Goal: Task Accomplishment & Management: Manage account settings

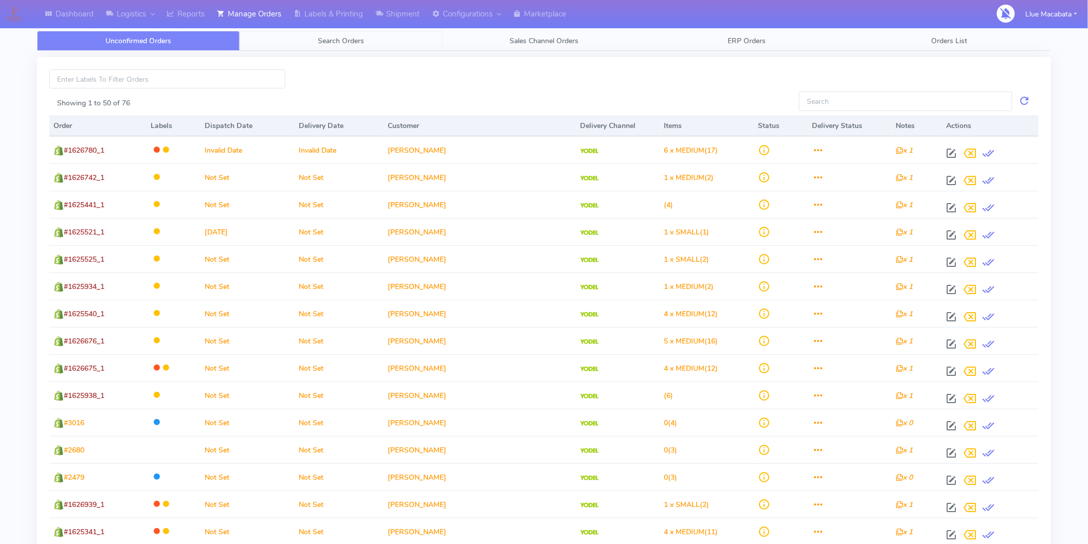
click at [340, 43] on span "Search Orders" at bounding box center [341, 41] width 46 height 10
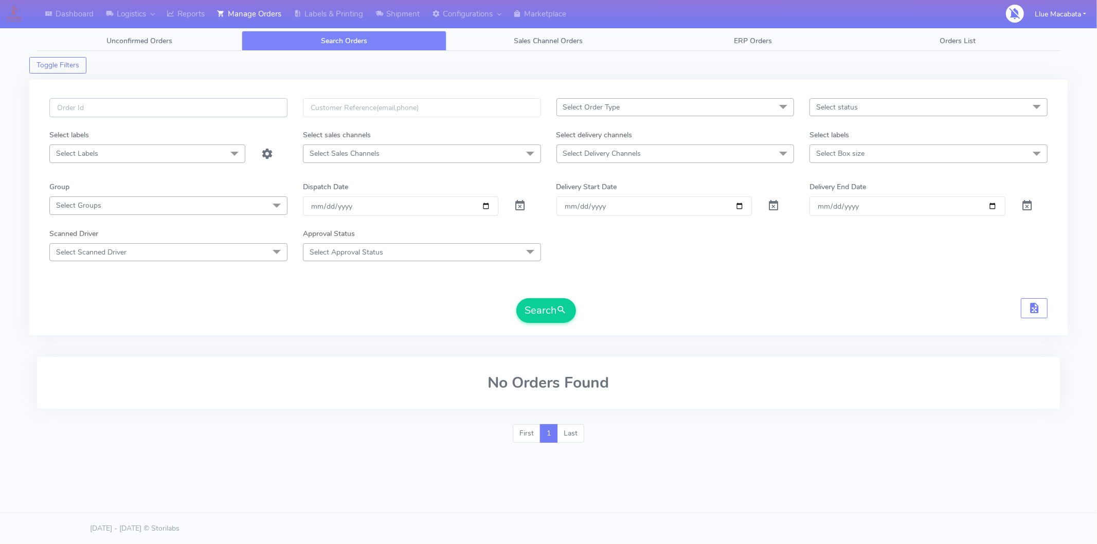
click at [131, 105] on input "text" at bounding box center [168, 107] width 238 height 19
paste input "1628675"
type input "1628675"
drag, startPoint x: 539, startPoint y: 305, endPoint x: 528, endPoint y: 304, distance: 11.4
click at [535, 305] on button "Search" at bounding box center [546, 310] width 60 height 25
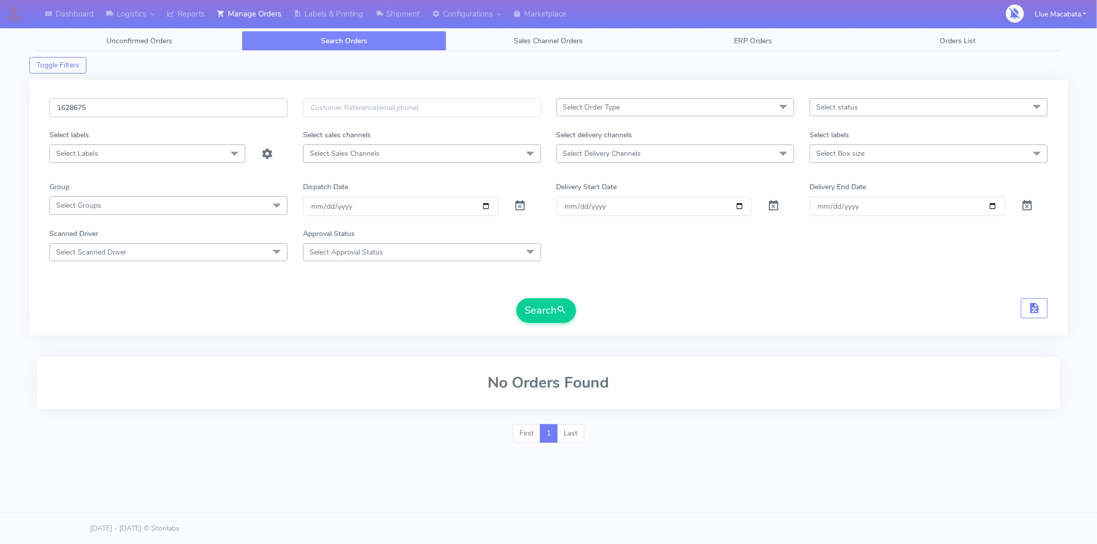
click at [140, 108] on input "1628675" at bounding box center [168, 107] width 238 height 19
click at [139, 108] on input "1628675" at bounding box center [168, 107] width 238 height 19
drag, startPoint x: 340, startPoint y: 310, endPoint x: 271, endPoint y: 286, distance: 72.8
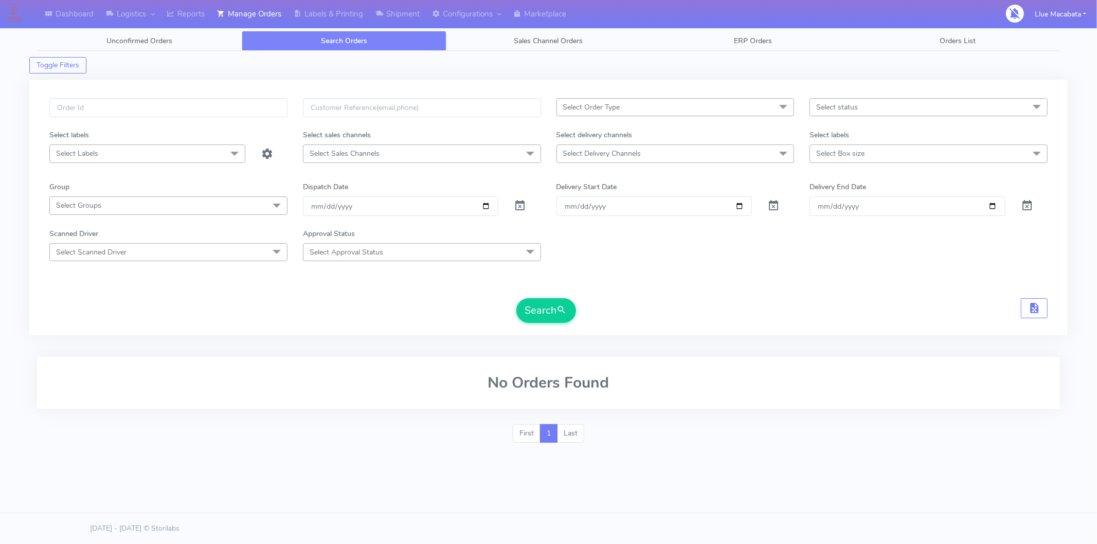
click at [341, 307] on div "Search" at bounding box center [548, 310] width 998 height 25
drag, startPoint x: 71, startPoint y: 109, endPoint x: 78, endPoint y: 110, distance: 6.8
click at [74, 110] on input "text" at bounding box center [168, 107] width 238 height 19
paste input "1628675"
type input "1628675"
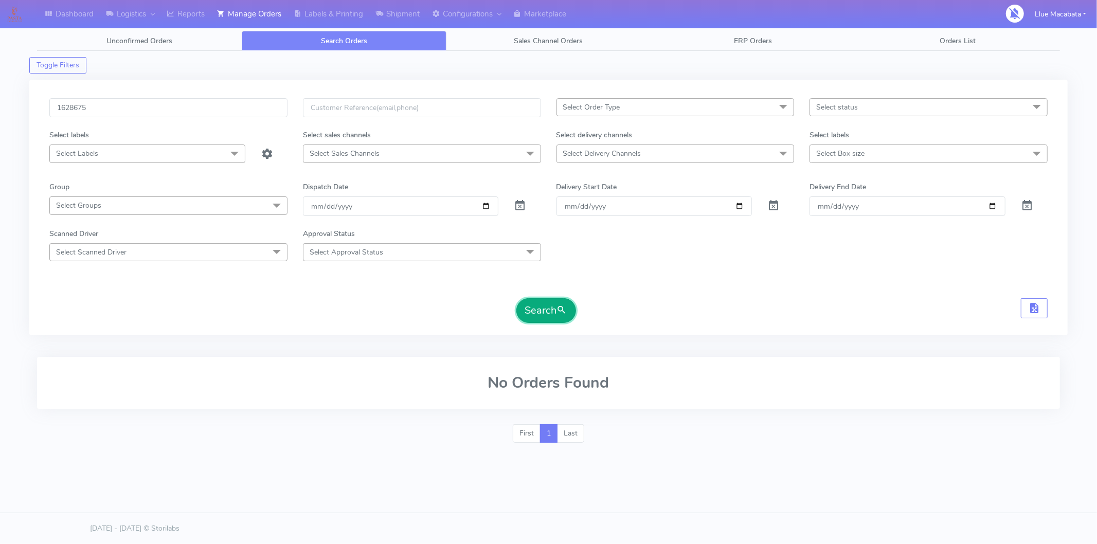
drag, startPoint x: 557, startPoint y: 315, endPoint x: 546, endPoint y: 314, distance: 11.4
click at [552, 315] on button "Search" at bounding box center [546, 310] width 60 height 25
